Goal: Task Accomplishment & Management: Manage account settings

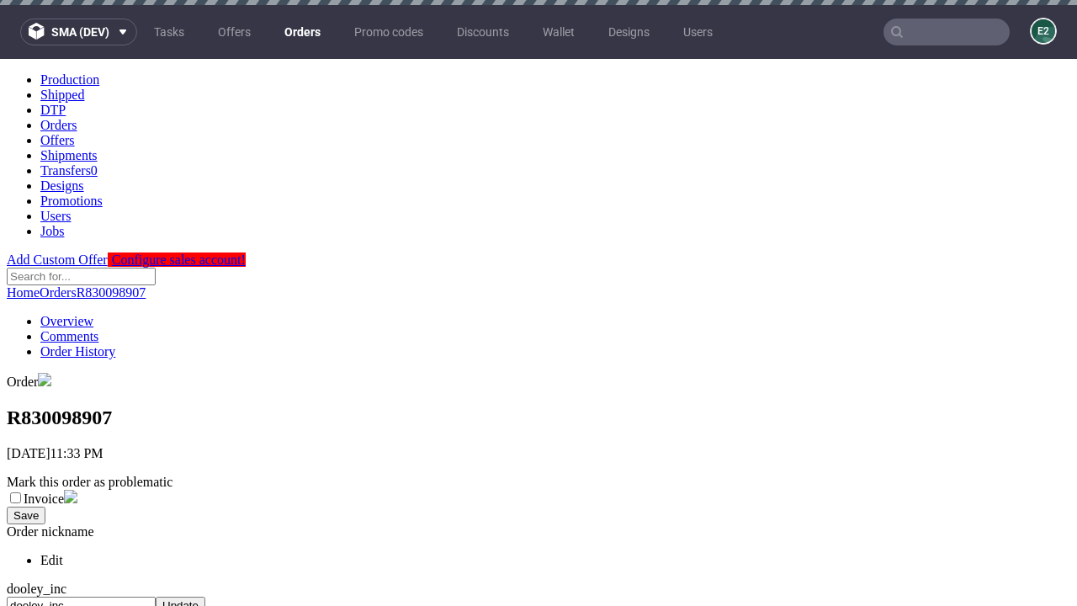
scroll to position [746, 0]
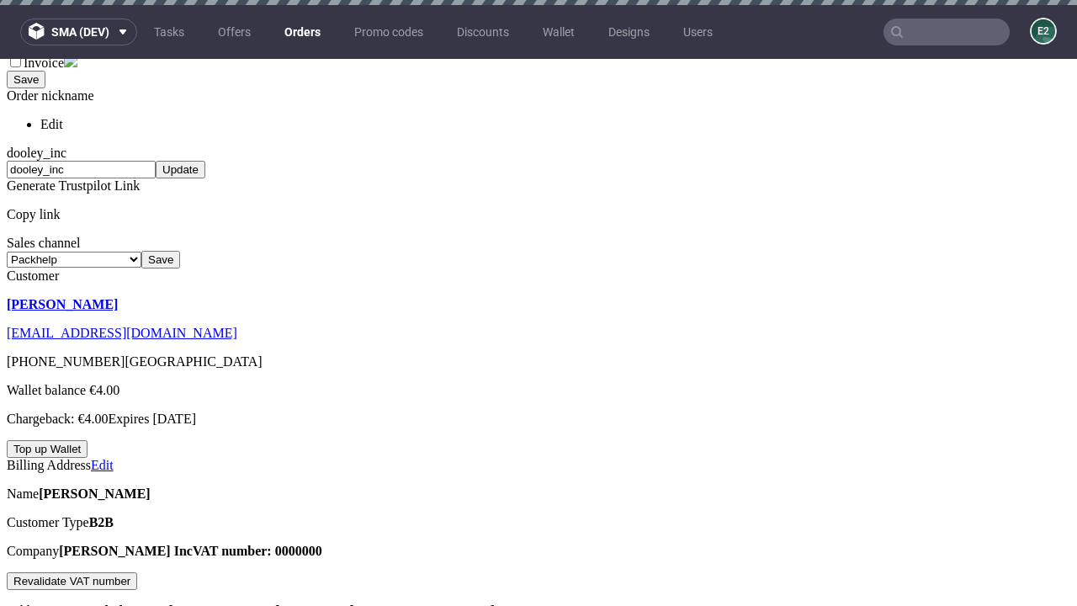
scroll to position [5, 0]
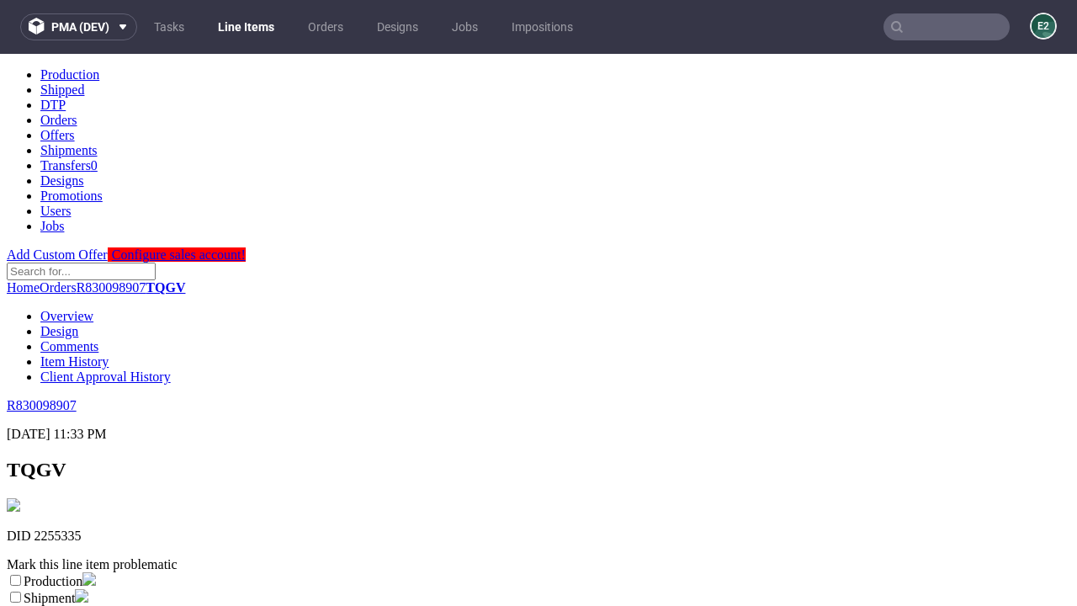
scroll to position [296, 0]
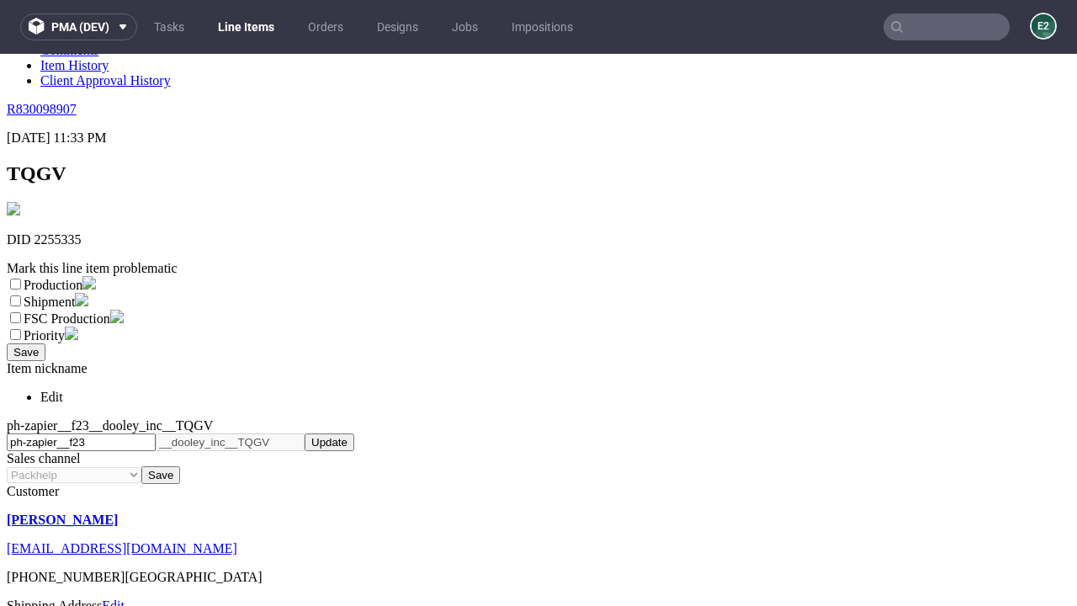
select select "dtp_ca_needed"
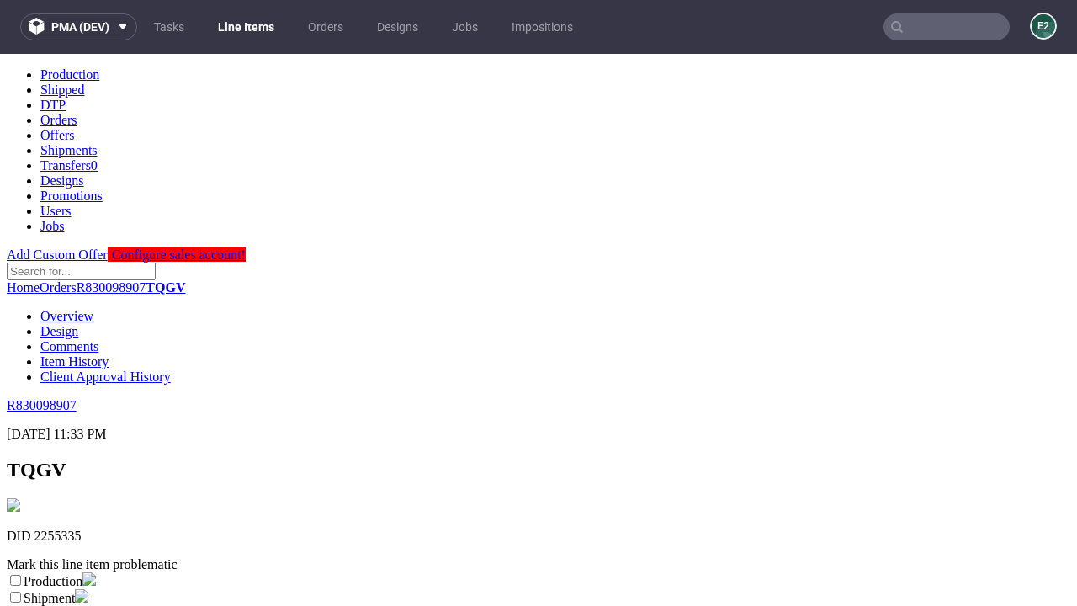
scroll to position [0, 0]
